Goal: Entertainment & Leisure: Consume media (video, audio)

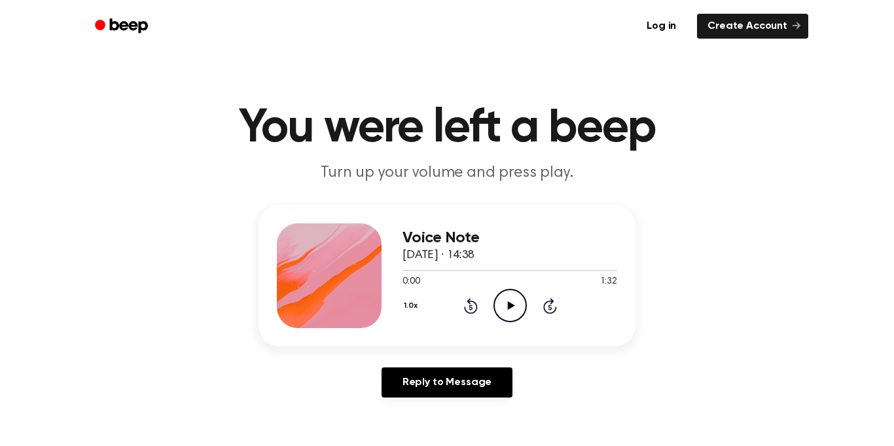
click at [502, 296] on icon "Play Audio" at bounding box center [509, 305] width 33 height 33
click at [520, 302] on icon "Play Audio" at bounding box center [509, 305] width 33 height 33
click at [509, 302] on icon "Play Audio" at bounding box center [509, 305] width 33 height 33
